Goal: Entertainment & Leisure: Consume media (video, audio)

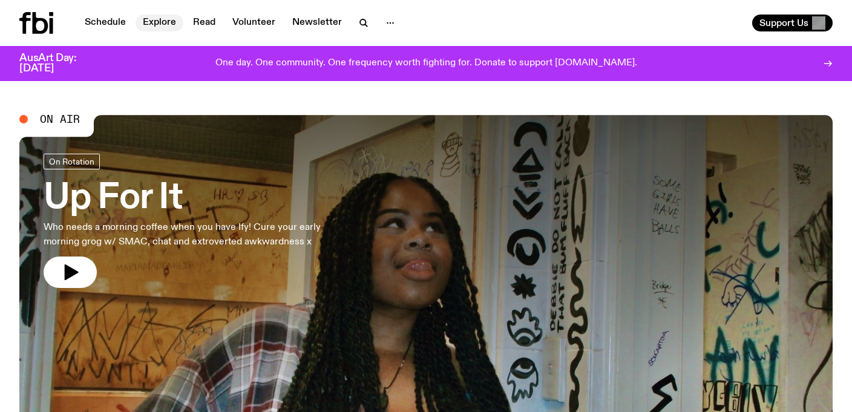
click at [161, 23] on link "Explore" at bounding box center [160, 23] width 48 height 17
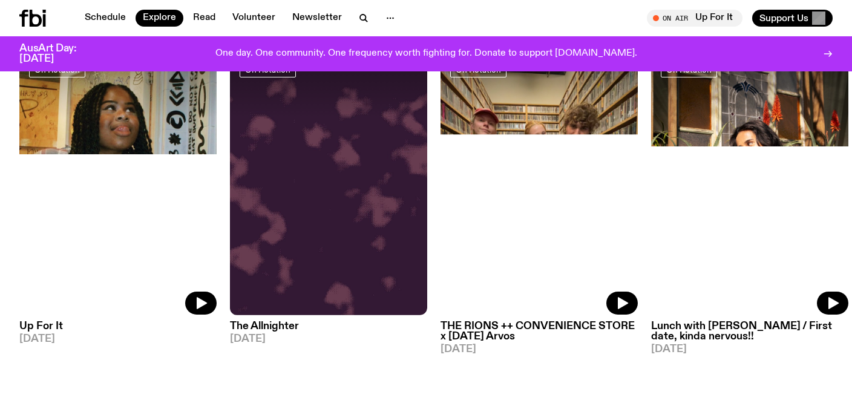
scroll to position [549, 0]
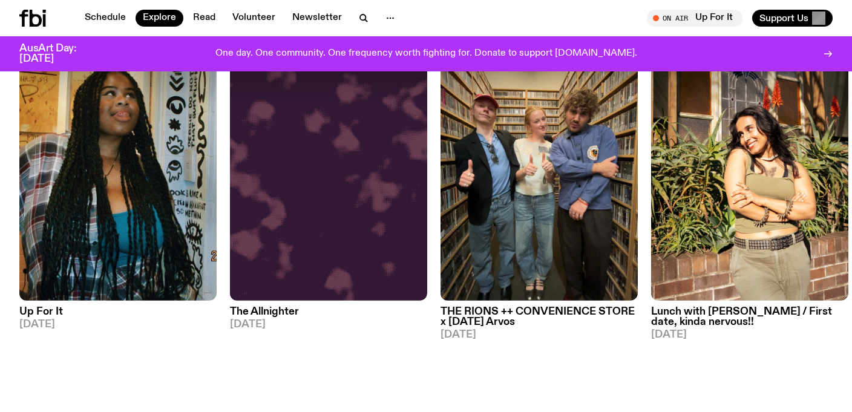
click at [690, 307] on h3 "Lunch with [PERSON_NAME] / First date, kinda nervous!!" at bounding box center [749, 317] width 197 height 21
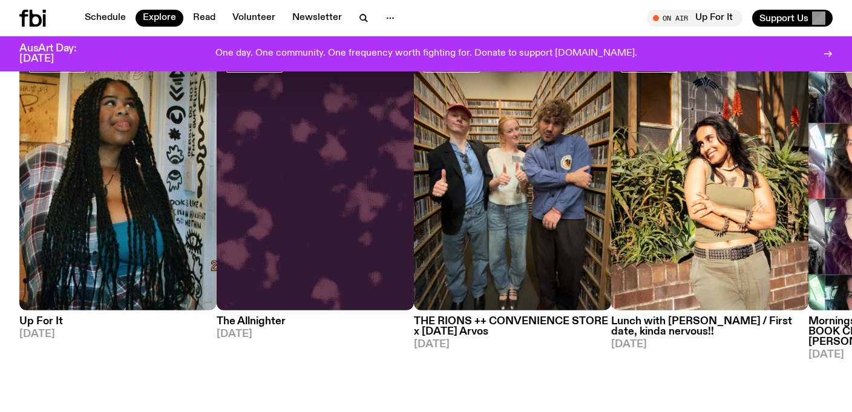
scroll to position [549, 0]
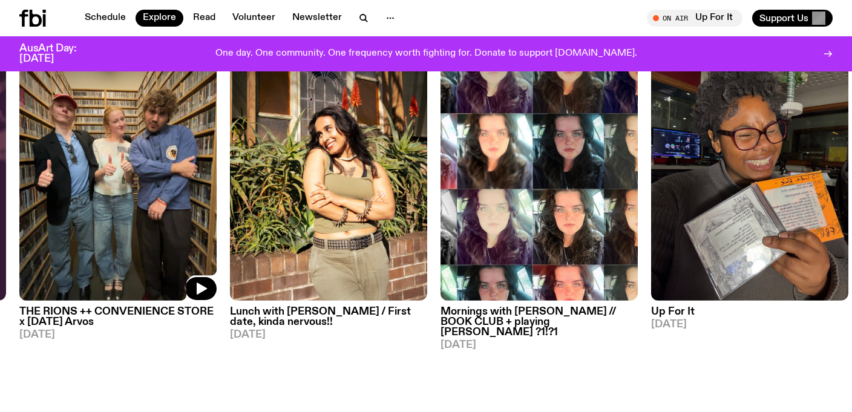
click at [151, 180] on img at bounding box center [117, 169] width 197 height 263
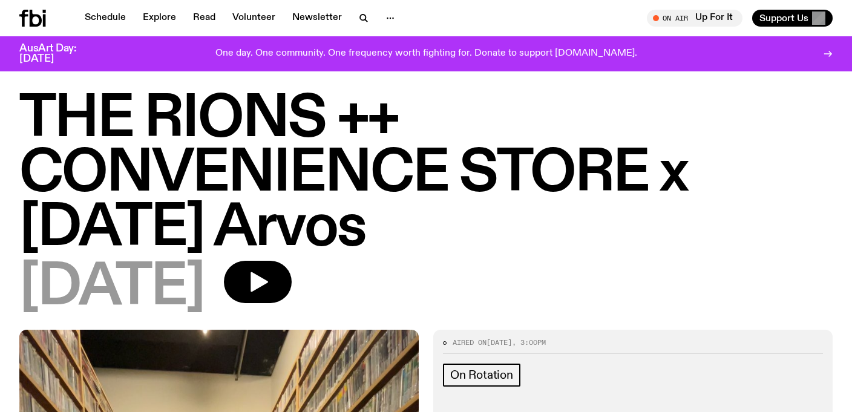
scroll to position [27, 0]
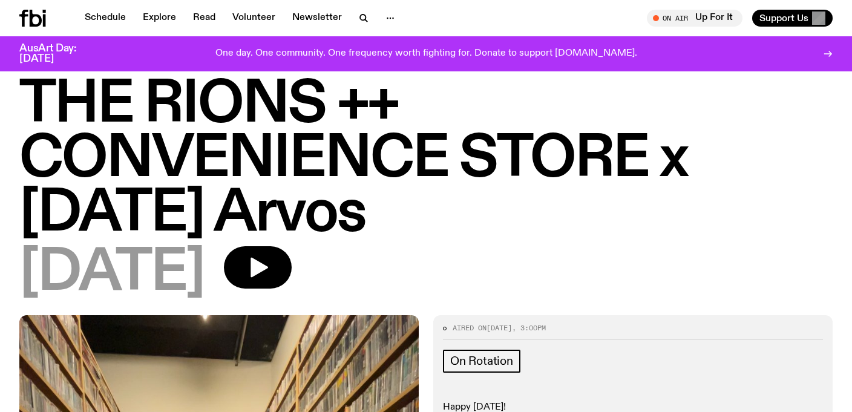
drag, startPoint x: 29, startPoint y: 97, endPoint x: 408, endPoint y: 205, distance: 394.4
click at [408, 205] on h1 "THE RIONS ++ CONVENIENCE STORE x [DATE] Arvos" at bounding box center [425, 159] width 813 height 163
copy h1 "THE RIONS ++ CONVENIENCE STORE x [DATE] Arvos"
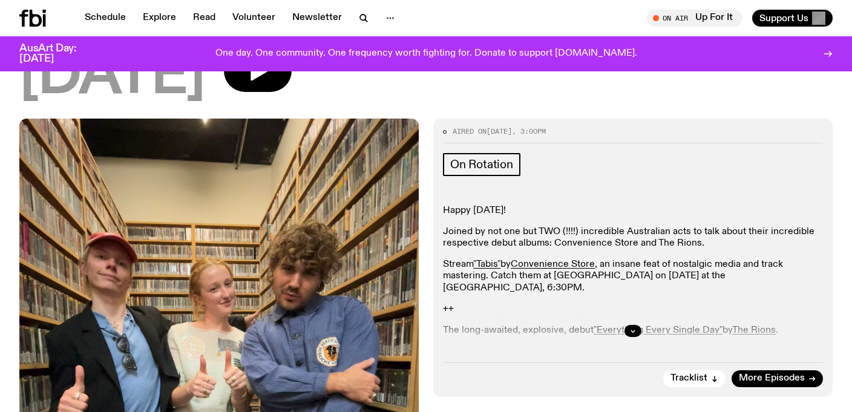
scroll to position [290, 0]
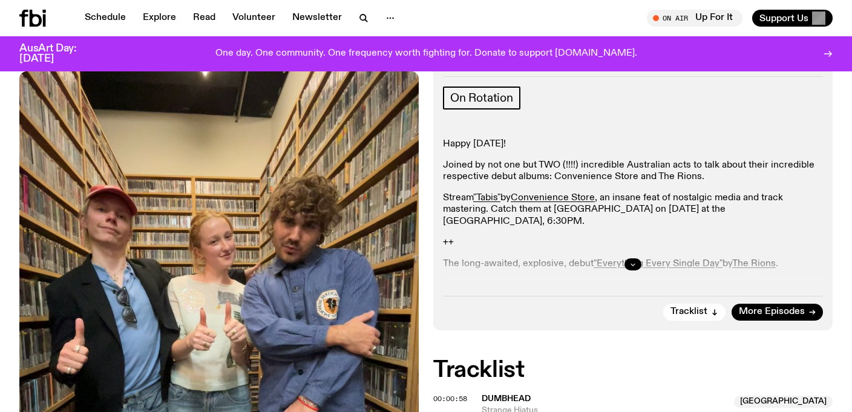
click at [637, 267] on button "button" at bounding box center [632, 264] width 17 height 12
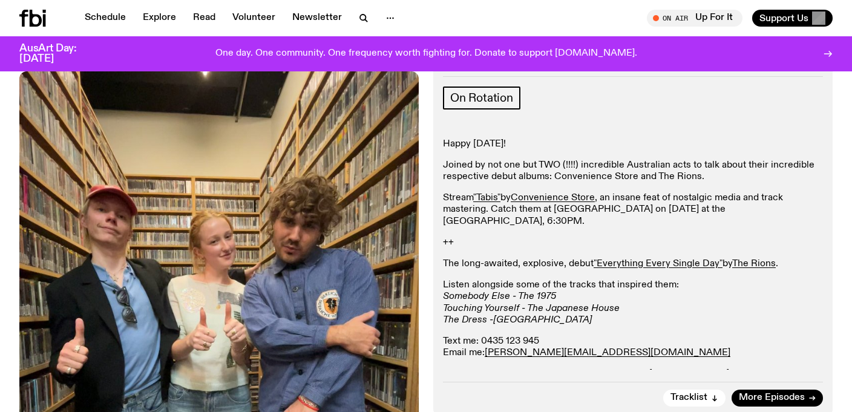
scroll to position [0, 0]
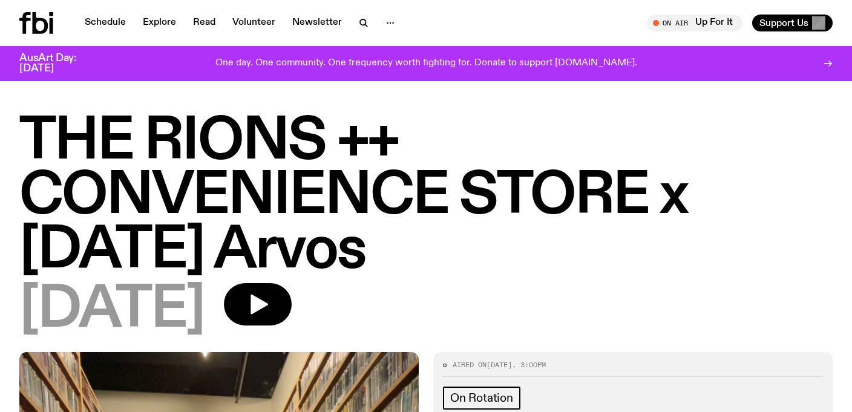
click at [8, 116] on div "THE RIONS ++ CONVENIENCE STORE x [DATE] Arvos [DATE]" at bounding box center [426, 233] width 852 height 237
drag, startPoint x: 27, startPoint y: 116, endPoint x: 227, endPoint y: 315, distance: 282.7
click at [227, 315] on div "THE RIONS ++ CONVENIENCE STORE x [DATE] Arvos [DATE]" at bounding box center [425, 226] width 813 height 223
copy div "THE RIONS ++ CONVENIENCE STORE x [DATE] Arvos [DATE]"
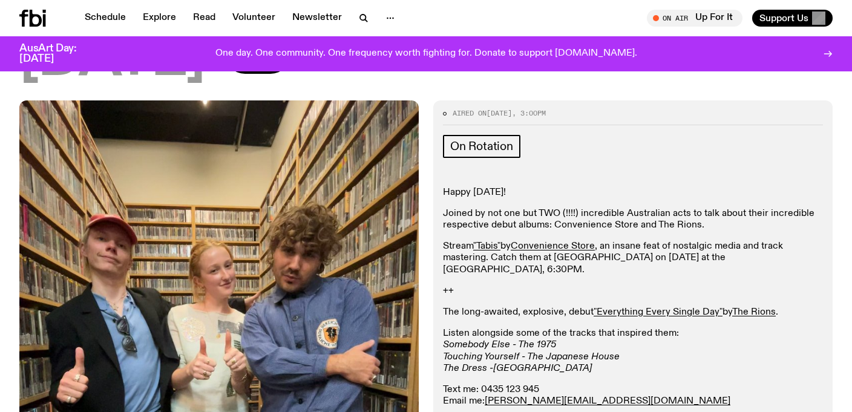
scroll to position [243, 0]
click at [444, 189] on p "Happy [DATE]!" at bounding box center [633, 191] width 380 height 11
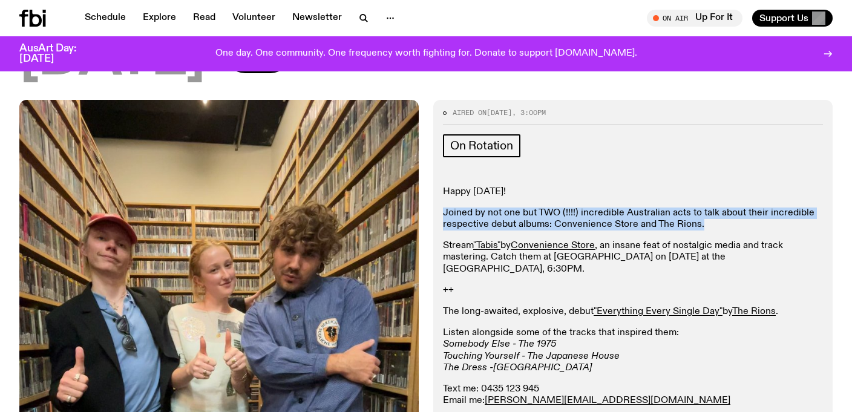
drag, startPoint x: 441, startPoint y: 215, endPoint x: 443, endPoint y: 238, distance: 23.7
click at [443, 238] on div "Aired on [DATE] 3:00pm On Rotation Happy [DATE]! Joined by not one but TWO (!!!…" at bounding box center [632, 282] width 399 height 364
copy div "Joined by not one but TWO (!!!!) incredible Australian acts to talk about their…"
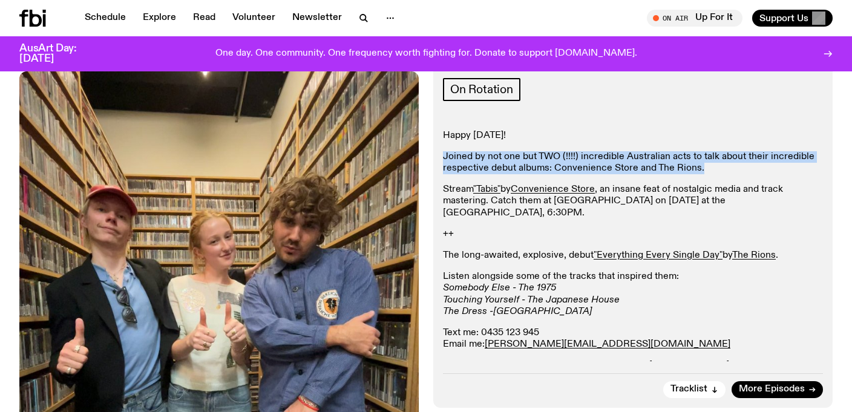
scroll to position [300, 0]
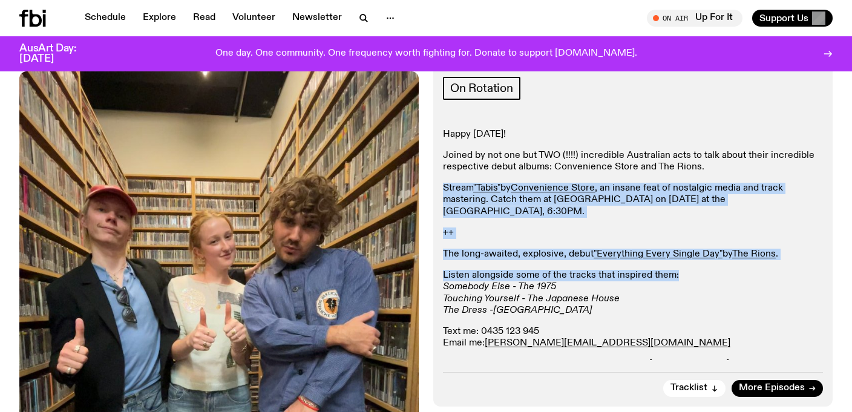
drag, startPoint x: 680, startPoint y: 263, endPoint x: 435, endPoint y: 188, distance: 256.2
click at [435, 188] on div "Aired on [DATE] 3:00pm On Rotation Happy [DATE]! Joined by not one but TWO (!!!…" at bounding box center [632, 224] width 399 height 364
copy div "Stream "Tabis" by Convenience Store , an insane feat of nostalgic media and tra…"
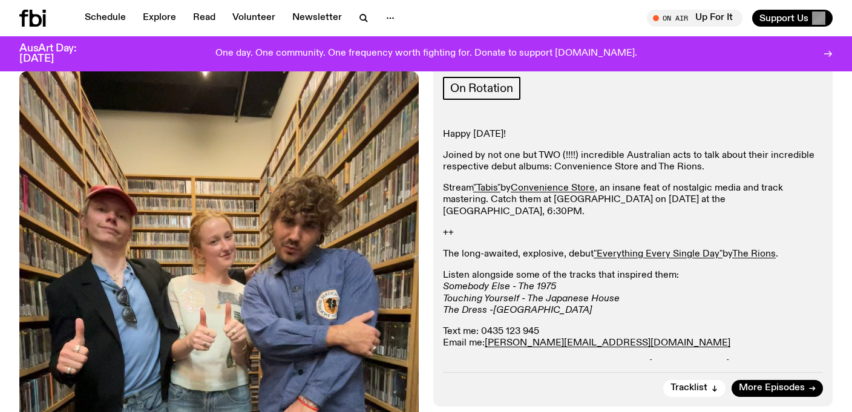
click at [603, 274] on p "Listen alongside some of the tracks that inspired them: Somebody Else - The 197…" at bounding box center [633, 293] width 380 height 47
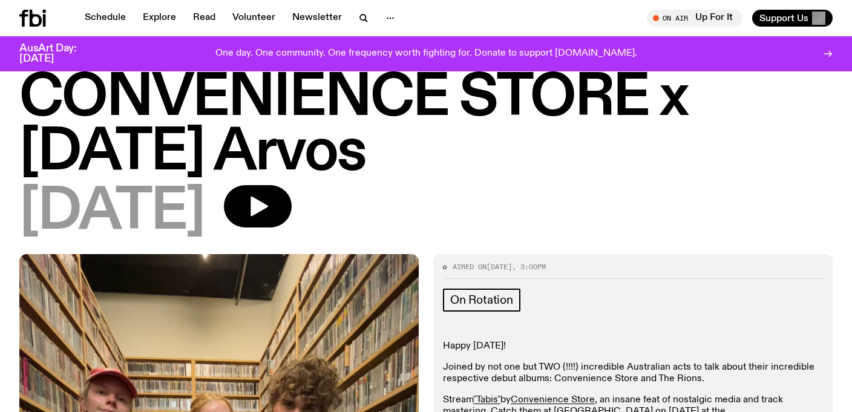
scroll to position [0, 0]
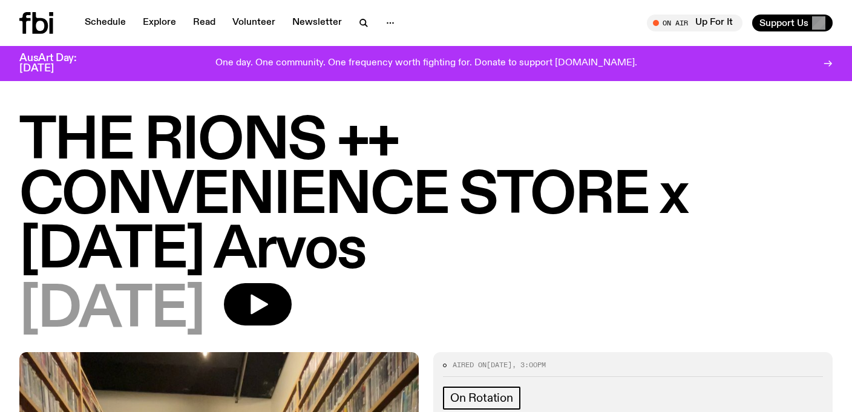
drag, startPoint x: 31, startPoint y: 139, endPoint x: 402, endPoint y: 269, distance: 393.5
click at [402, 269] on h1 "THE RIONS ++ CONVENIENCE STORE x [DATE] Arvos" at bounding box center [425, 196] width 813 height 163
copy h1 "THE RIONS ++ CONVENIENCE STORE x [DATE] Arvos"
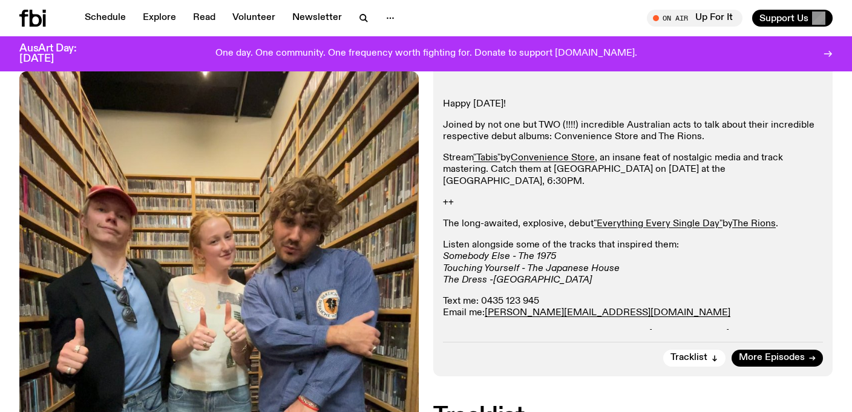
scroll to position [340, 0]
